Goal: Information Seeking & Learning: Learn about a topic

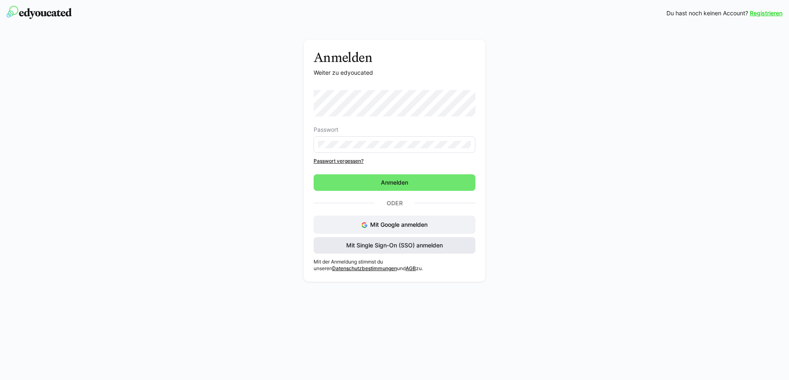
click at [386, 241] on span "Mit Single Sign-On (SSO) anmelden" at bounding box center [394, 245] width 99 height 8
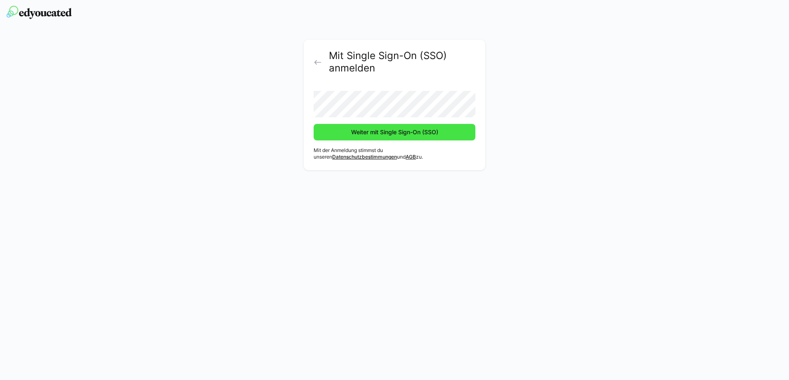
click at [342, 130] on span "Weiter mit Single Sign-On (SSO)" at bounding box center [395, 132] width 162 height 17
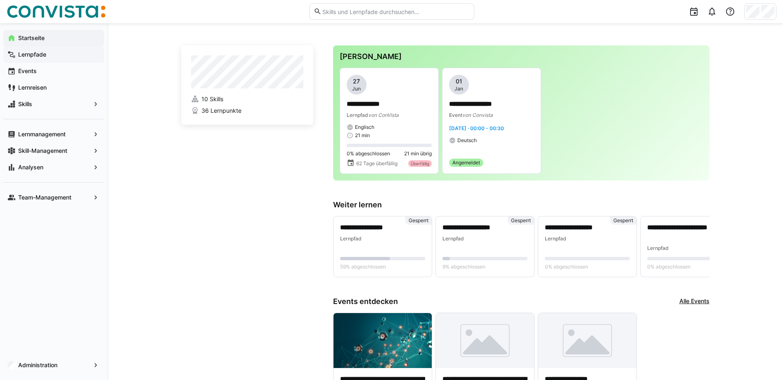
click at [0, 0] on app-navigation-label "Lernpfade" at bounding box center [0, 0] width 0 height 0
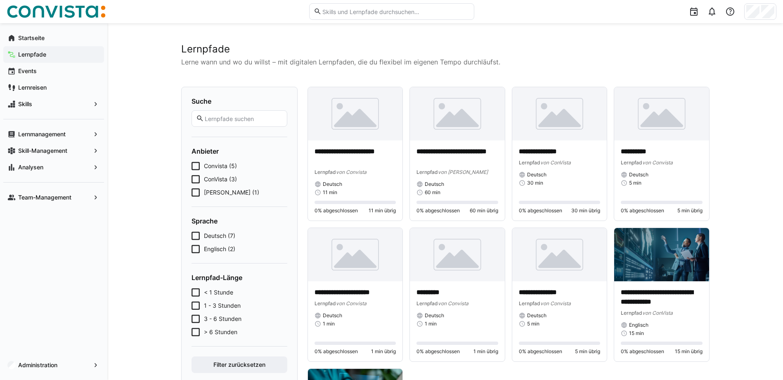
click at [217, 192] on span "[PERSON_NAME] (1)" at bounding box center [231, 192] width 55 height 8
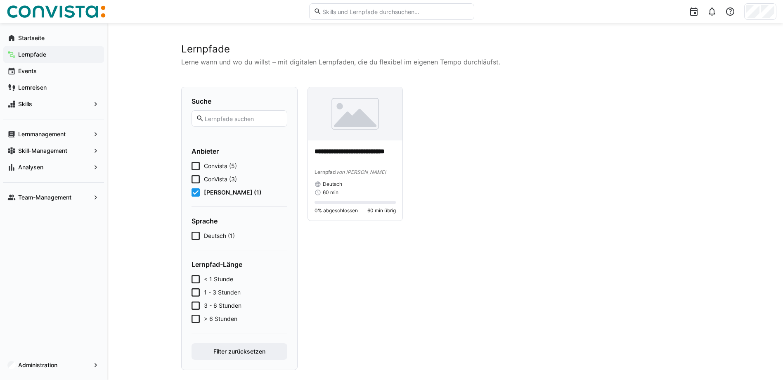
click at [222, 192] on span "[PERSON_NAME] (1)" at bounding box center [233, 192] width 58 height 8
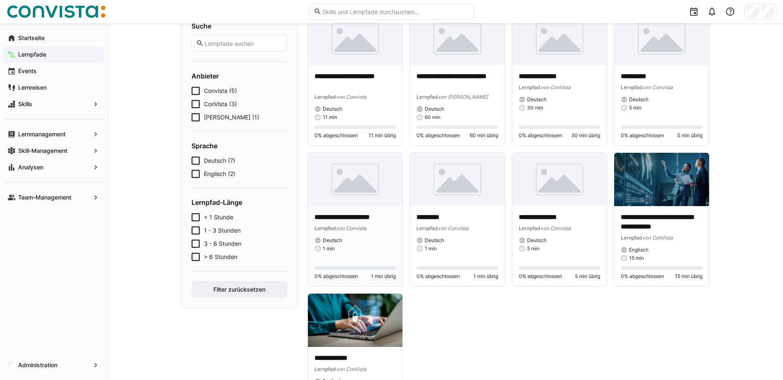
scroll to position [83, 0]
